Goal: Contribute content: Contribute content

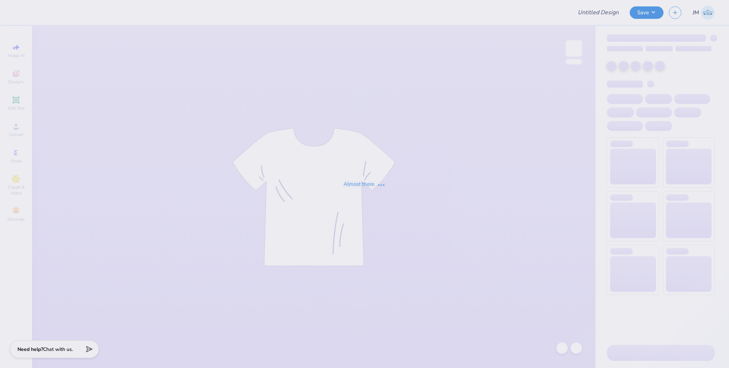
type input "ASA General Merch Pants"
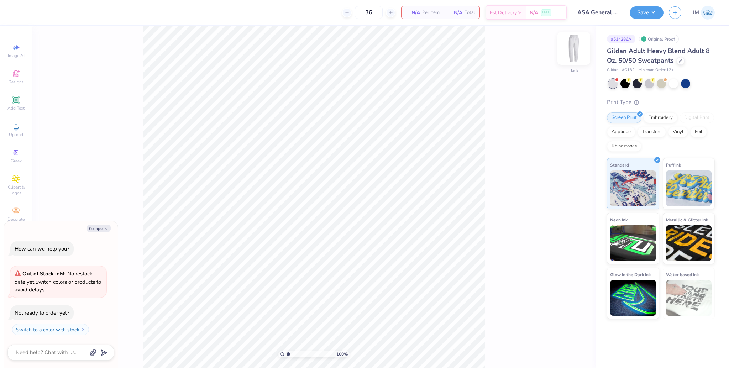
click at [572, 48] on img at bounding box center [573, 48] width 28 height 28
click at [14, 128] on icon at bounding box center [16, 126] width 9 height 9
click at [18, 102] on icon at bounding box center [15, 99] width 7 height 7
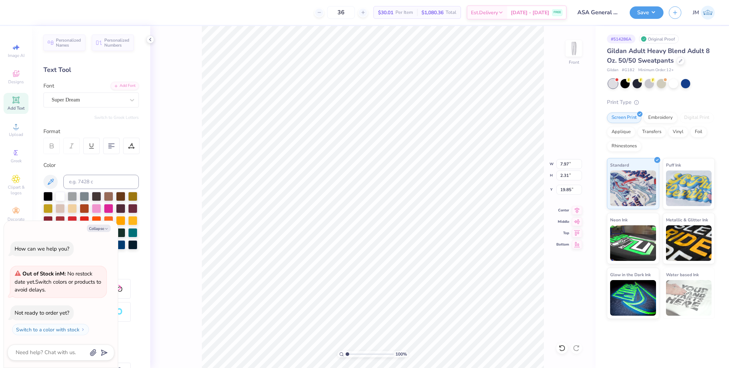
type textarea "x"
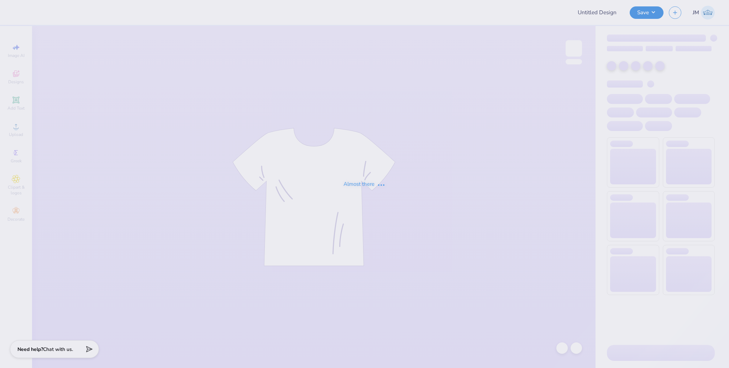
type input "ASA General Merch Pants"
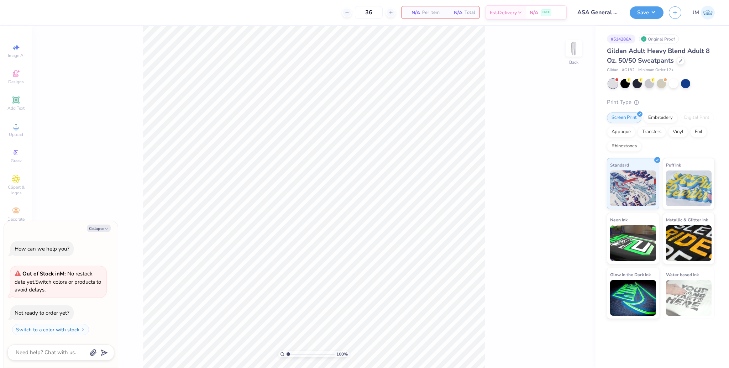
type textarea "x"
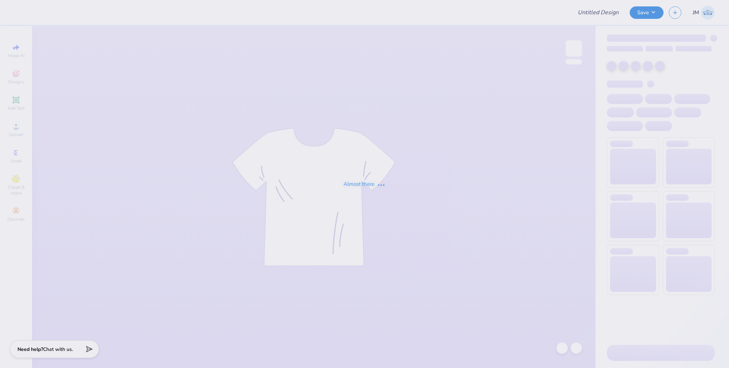
type input "Sigma Chi Shirts"
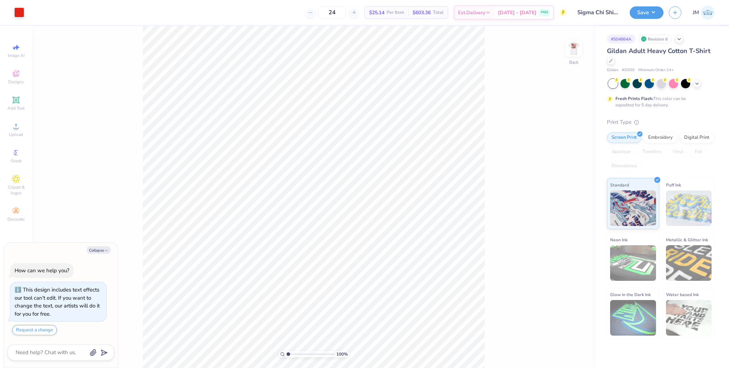
type textarea "x"
click at [560, 171] on input "2.70" at bounding box center [569, 170] width 26 height 10
type input "3"
type textarea "x"
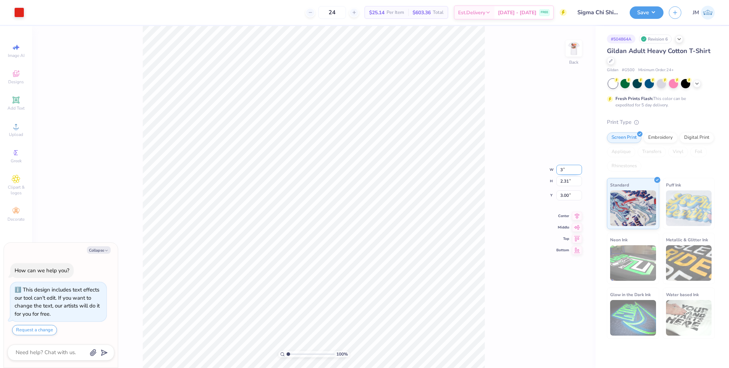
type input "3.00"
type input "2.57"
type input "2.87"
click at [381, 229] on li "Group" at bounding box center [388, 228] width 56 height 14
click at [577, 52] on img at bounding box center [573, 48] width 28 height 28
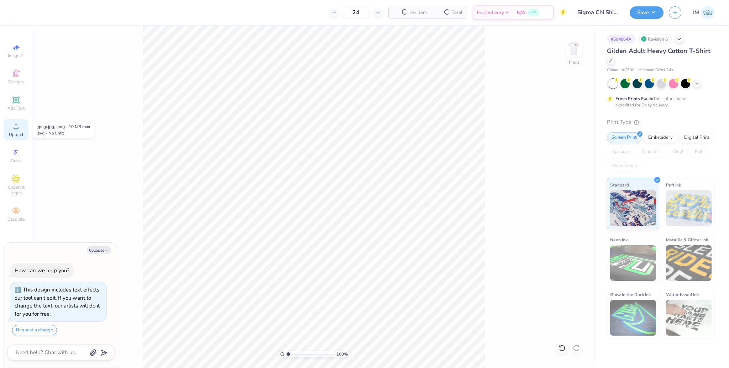
click at [20, 127] on div "Upload" at bounding box center [16, 129] width 25 height 21
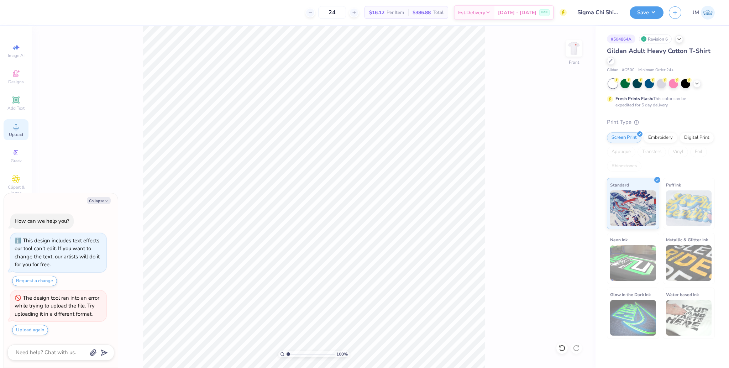
click at [17, 137] on span "Upload" at bounding box center [16, 135] width 14 height 6
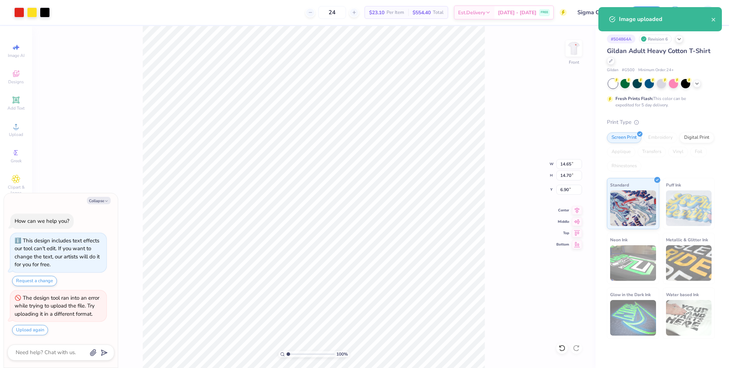
click at [565, 157] on div "100 % Front W 14.65 14.65 " H 14.70 14.70 " Y 6.90 6.90 " Center Middle Top Bot…" at bounding box center [313, 197] width 563 height 342
click at [565, 157] on div "100 % Front W 14.65 H 14.70 Y 6.90 Center Middle Top Bottom" at bounding box center [313, 197] width 563 height 342
type textarea "x"
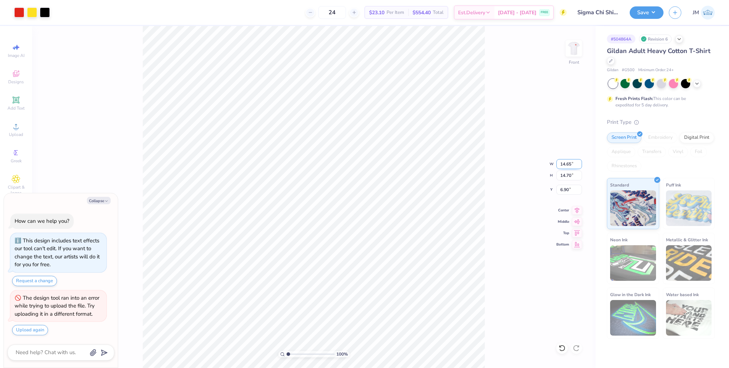
click at [564, 163] on input "14.65" at bounding box center [569, 164] width 26 height 10
type input "11"
type textarea "x"
type input "11.00"
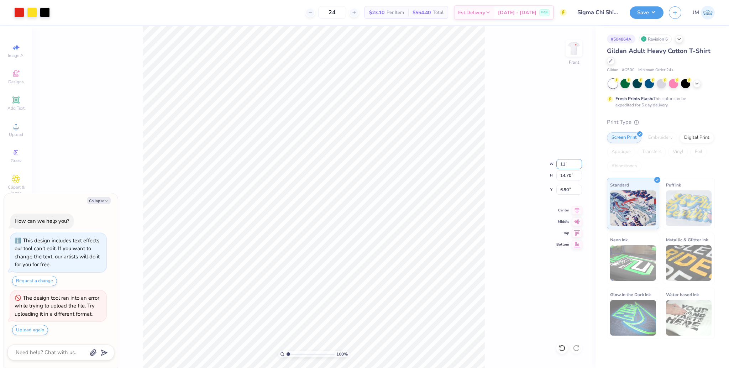
type input "11.04"
type input "8.73"
type textarea "x"
click at [579, 211] on icon at bounding box center [577, 209] width 10 height 9
click at [565, 191] on input "8.73" at bounding box center [569, 190] width 26 height 10
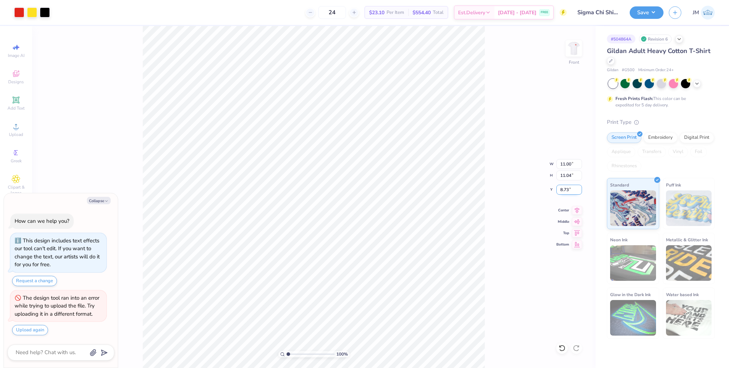
click at [565, 191] on input "8.73" at bounding box center [569, 190] width 26 height 10
type input "3"
type textarea "x"
type input "3.00"
click at [638, 13] on button "Save" at bounding box center [646, 11] width 34 height 12
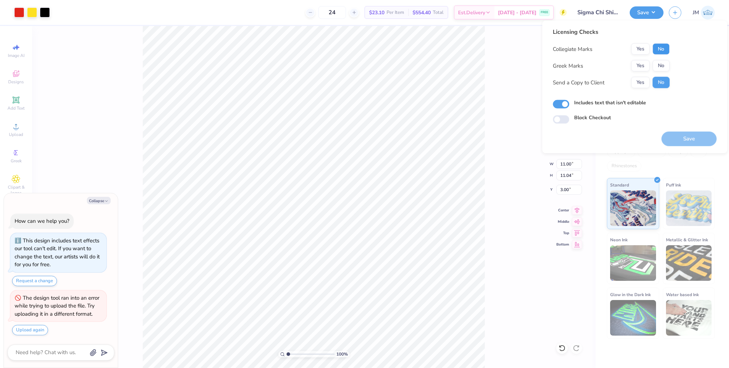
click at [657, 46] on button "No" at bounding box center [660, 48] width 17 height 11
click at [641, 62] on button "Yes" at bounding box center [640, 65] width 19 height 11
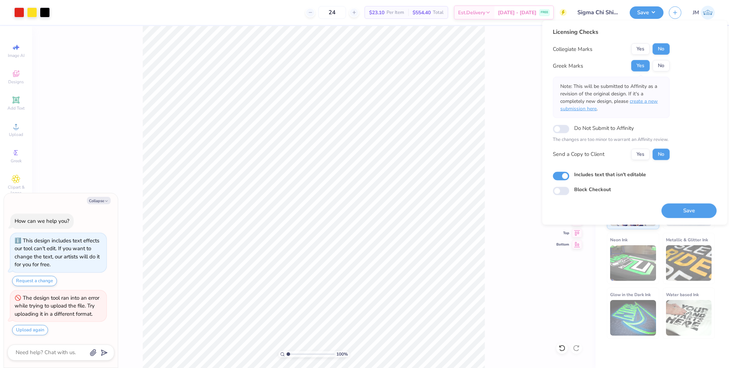
click at [635, 103] on span "create a new submission here" at bounding box center [608, 105] width 97 height 14
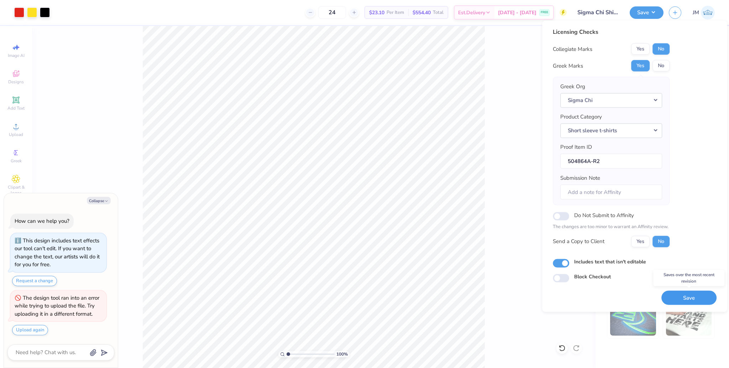
click at [683, 301] on button "Save" at bounding box center [688, 297] width 55 height 15
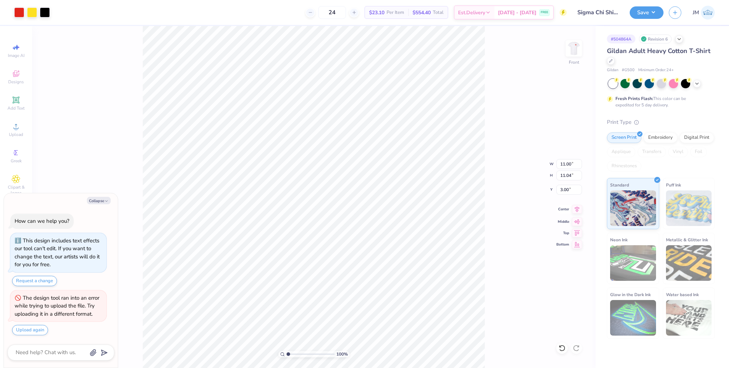
click at [579, 211] on icon at bounding box center [577, 209] width 10 height 9
type textarea "x"
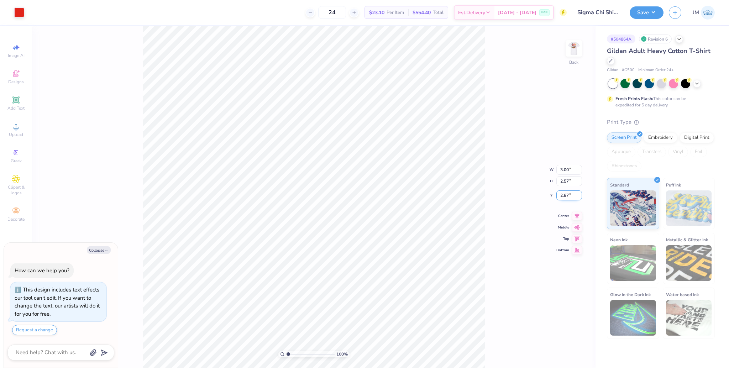
type textarea "x"
click at [565, 197] on input "2.87" at bounding box center [569, 195] width 26 height 10
type input "3"
type textarea "x"
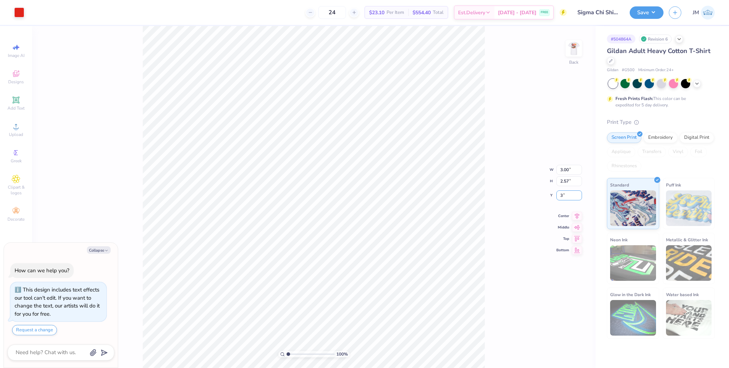
type input "3.00"
click at [580, 46] on img at bounding box center [573, 48] width 28 height 28
click at [644, 9] on button "Save" at bounding box center [646, 11] width 34 height 12
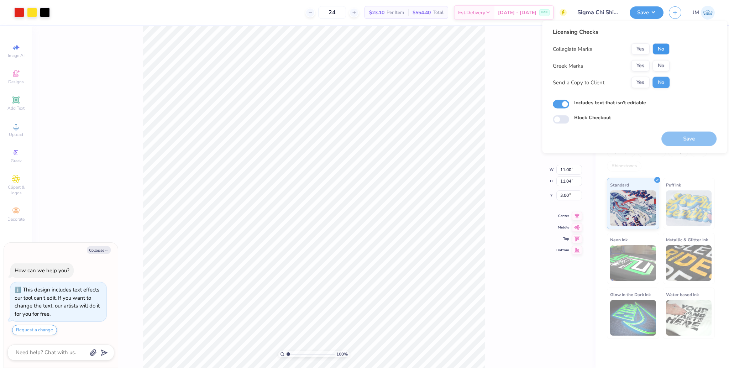
click at [658, 46] on button "No" at bounding box center [660, 48] width 17 height 11
click at [641, 72] on div "Collegiate Marks Yes No Greek Marks Yes No Send a Copy to Client Yes No" at bounding box center [611, 65] width 117 height 45
drag, startPoint x: 639, startPoint y: 64, endPoint x: 641, endPoint y: 73, distance: 9.1
click at [639, 64] on button "Yes" at bounding box center [640, 65] width 19 height 11
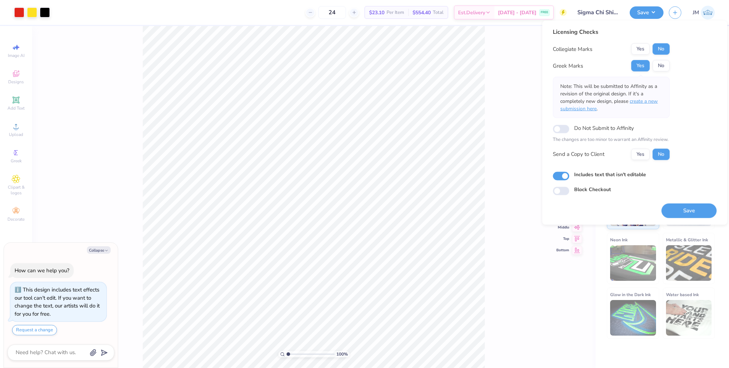
click at [652, 100] on span "create a new submission here" at bounding box center [608, 105] width 97 height 14
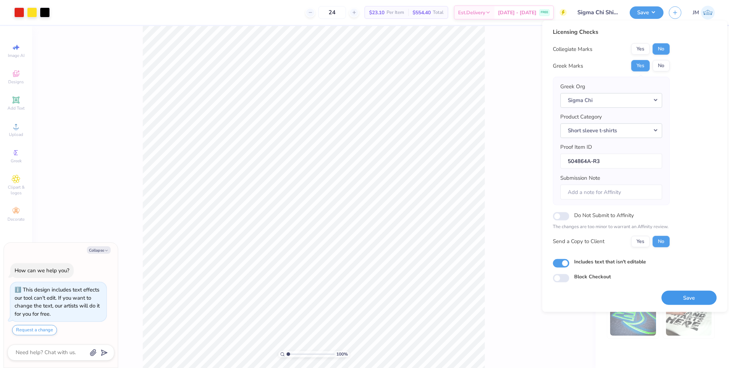
click at [694, 296] on button "Save" at bounding box center [688, 297] width 55 height 15
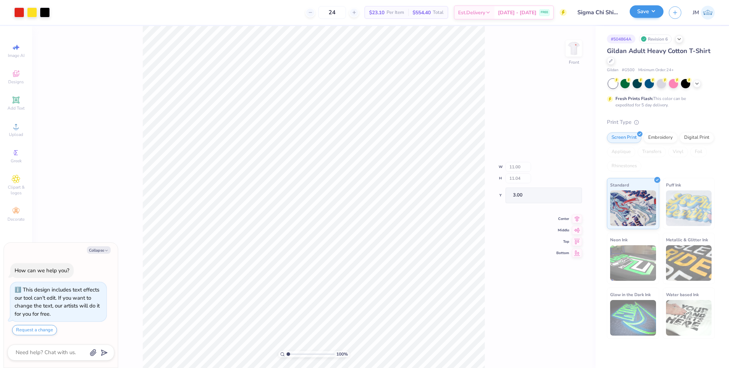
click at [648, 7] on button "Save" at bounding box center [646, 11] width 34 height 12
click at [648, 12] on button "Save" at bounding box center [646, 11] width 34 height 12
click at [578, 51] on img at bounding box center [573, 48] width 28 height 28
type textarea "x"
